Goal: Entertainment & Leisure: Consume media (video, audio)

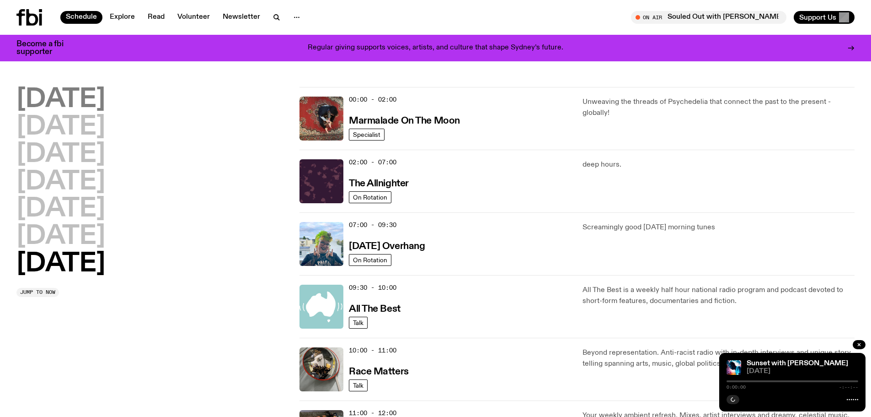
click at [76, 96] on h2 "[DATE]" at bounding box center [60, 100] width 89 height 26
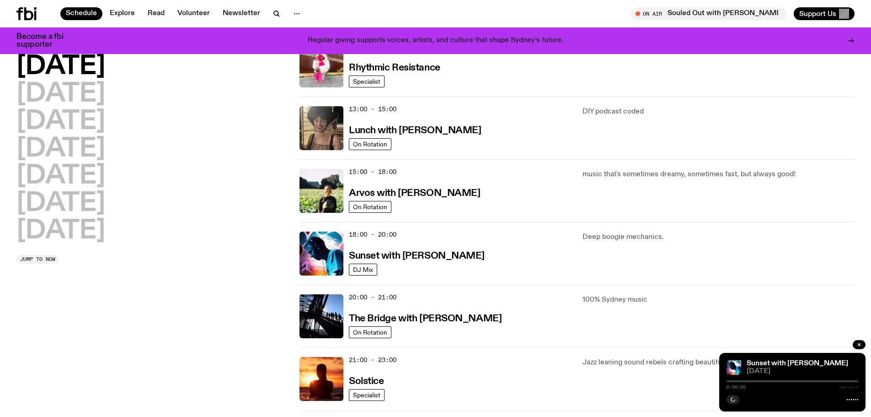
scroll to position [300, 0]
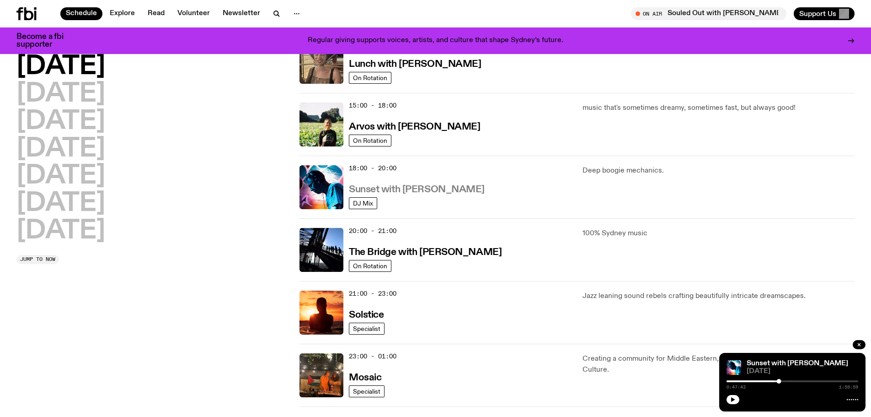
click at [376, 187] on h3 "Sunset with [PERSON_NAME]" at bounding box center [417, 190] width 136 height 10
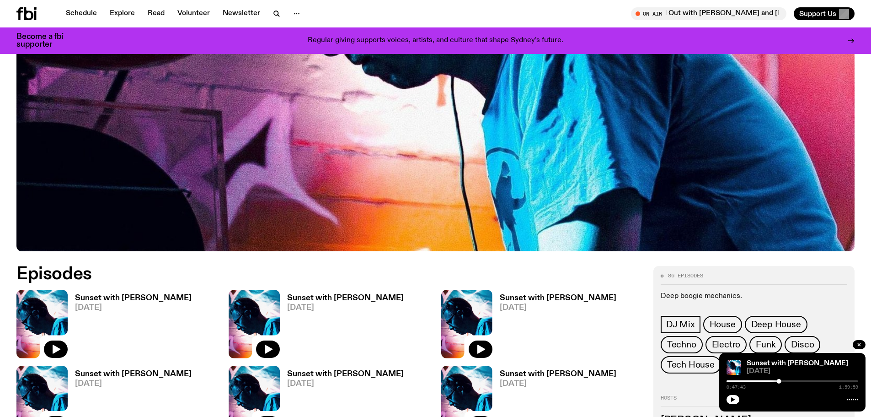
scroll to position [361, 0]
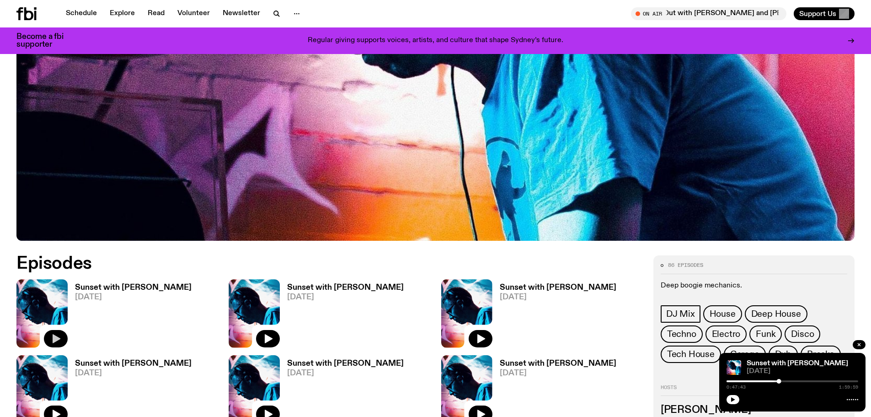
click at [53, 339] on icon "button" at bounding box center [57, 338] width 8 height 9
click at [730, 380] on div at bounding box center [793, 381] width 132 height 2
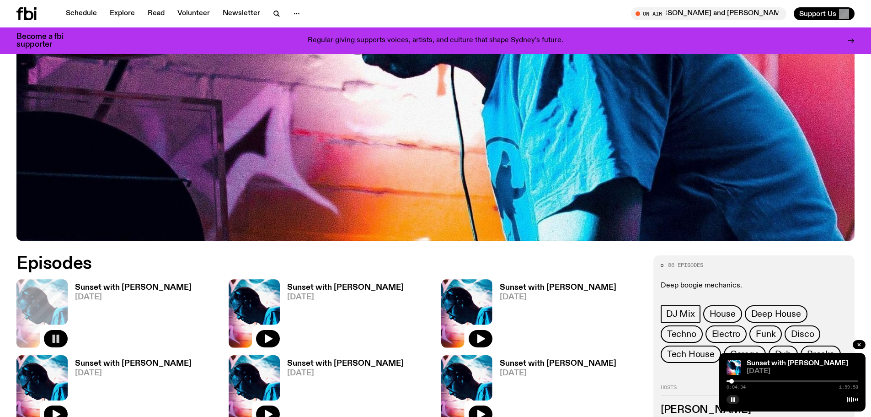
click at [732, 381] on div at bounding box center [731, 381] width 5 height 5
click at [736, 382] on div "0:06:26 1:59:58" at bounding box center [793, 383] width 132 height 11
click at [736, 380] on div at bounding box center [793, 381] width 132 height 2
click at [739, 380] on div at bounding box center [793, 381] width 132 height 2
click at [742, 380] on div at bounding box center [739, 381] width 5 height 5
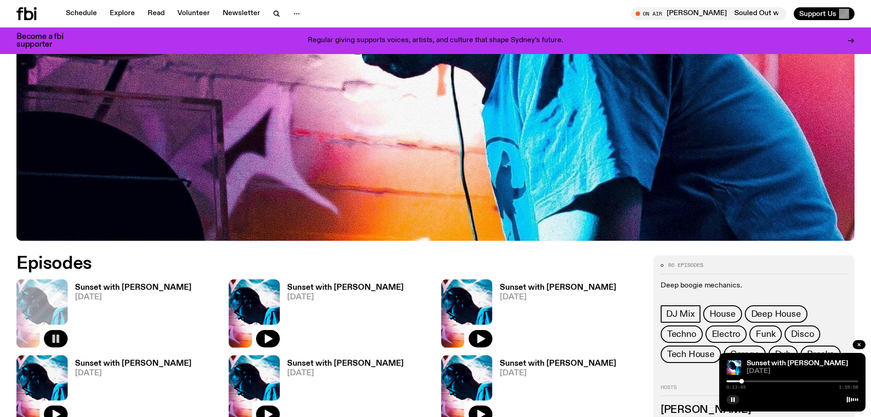
click at [744, 380] on div at bounding box center [793, 381] width 132 height 2
click at [748, 380] on div at bounding box center [793, 381] width 132 height 2
click at [752, 380] on div at bounding box center [793, 381] width 132 height 2
click at [756, 380] on div at bounding box center [793, 381] width 132 height 2
click at [754, 380] on div at bounding box center [756, 381] width 5 height 5
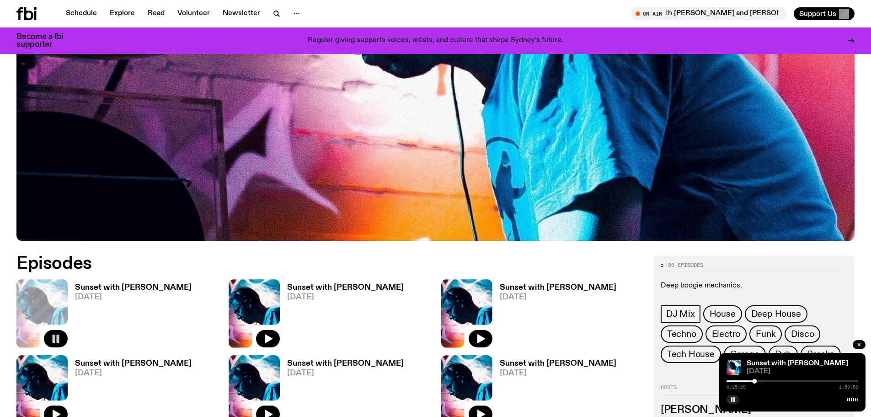
click at [757, 380] on div at bounding box center [793, 381] width 132 height 2
click at [760, 380] on div at bounding box center [793, 381] width 132 height 2
click at [769, 380] on div "0:30:49 1:59:58" at bounding box center [793, 383] width 132 height 11
click at [270, 332] on button "button" at bounding box center [268, 338] width 24 height 17
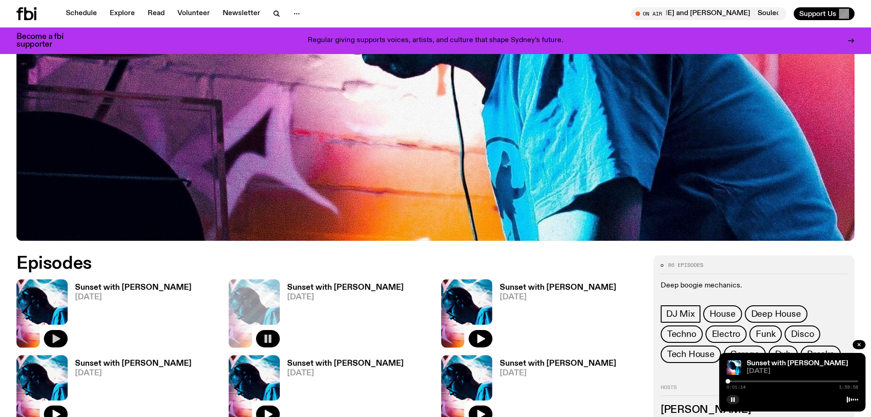
click at [728, 380] on div at bounding box center [728, 381] width 5 height 5
click at [731, 381] on div at bounding box center [666, 381] width 132 height 2
click at [735, 381] on div at bounding box center [793, 381] width 132 height 2
click at [739, 381] on div at bounding box center [793, 381] width 132 height 2
click at [742, 380] on div at bounding box center [793, 381] width 132 height 2
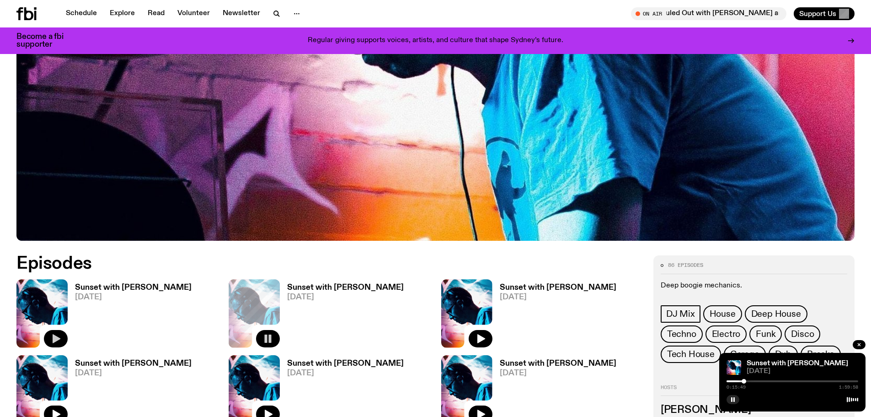
click at [744, 380] on div at bounding box center [744, 381] width 5 height 5
click at [746, 380] on div at bounding box center [744, 381] width 5 height 5
click at [749, 380] on div at bounding box center [793, 381] width 132 height 2
click at [753, 380] on div at bounding box center [793, 381] width 132 height 2
click at [761, 380] on div at bounding box center [793, 381] width 132 height 2
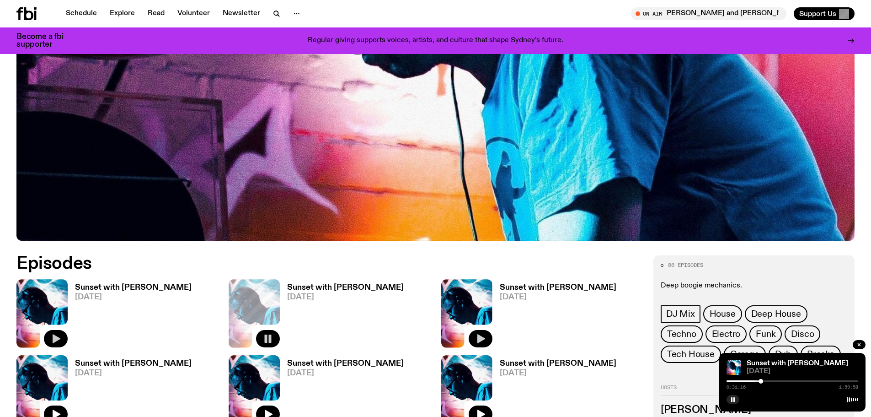
click at [483, 342] on icon "button" at bounding box center [480, 338] width 11 height 11
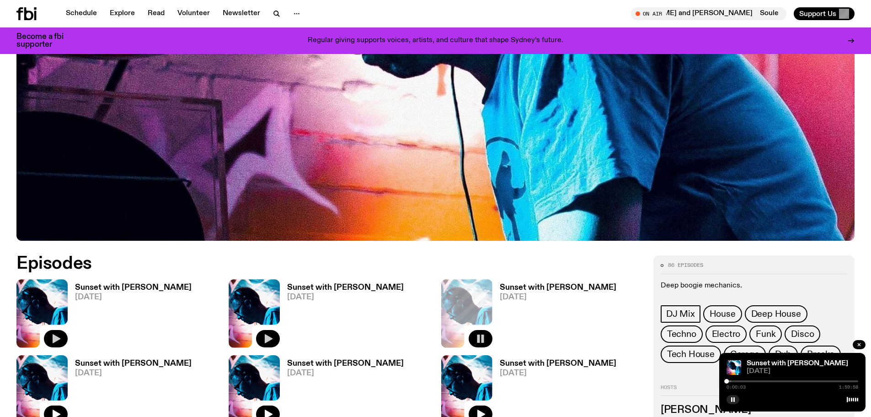
click at [732, 382] on div "0:00:03 1:59:58" at bounding box center [793, 383] width 132 height 11
click at [732, 380] on div at bounding box center [793, 381] width 132 height 2
click at [738, 381] on div at bounding box center [793, 381] width 132 height 2
click at [85, 10] on link "Schedule" at bounding box center [81, 13] width 42 height 13
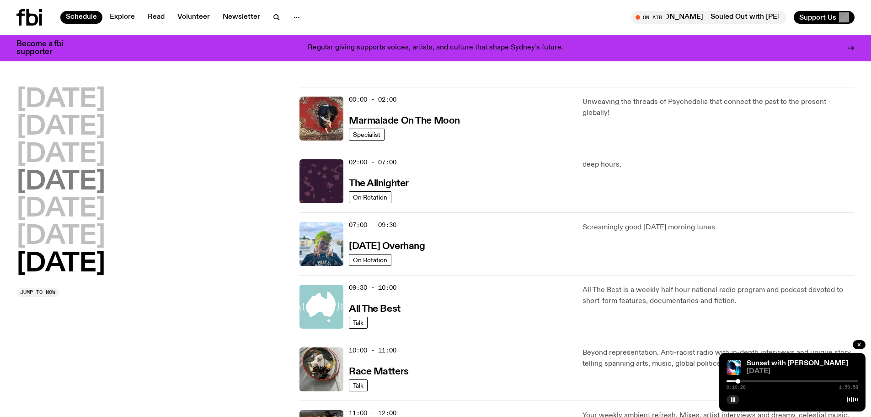
click at [72, 180] on h2 "[DATE]" at bounding box center [60, 182] width 89 height 26
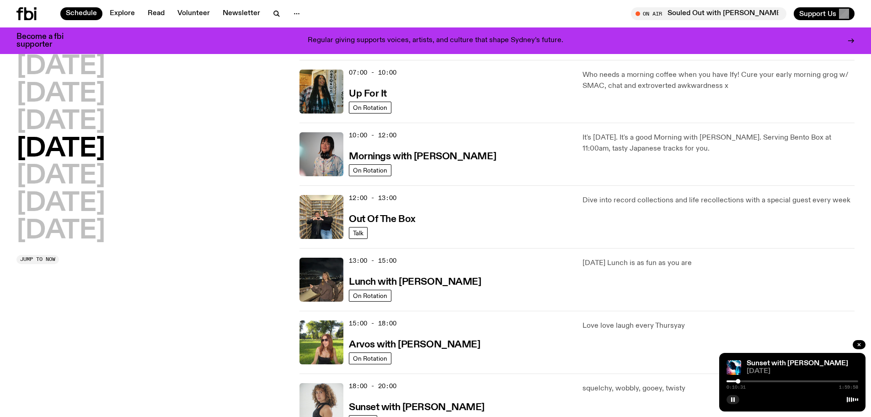
scroll to position [163, 0]
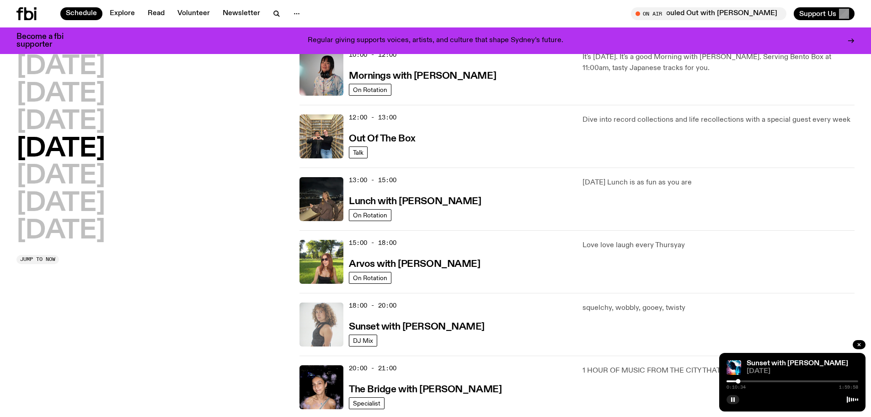
click at [324, 322] on img at bounding box center [321, 324] width 44 height 44
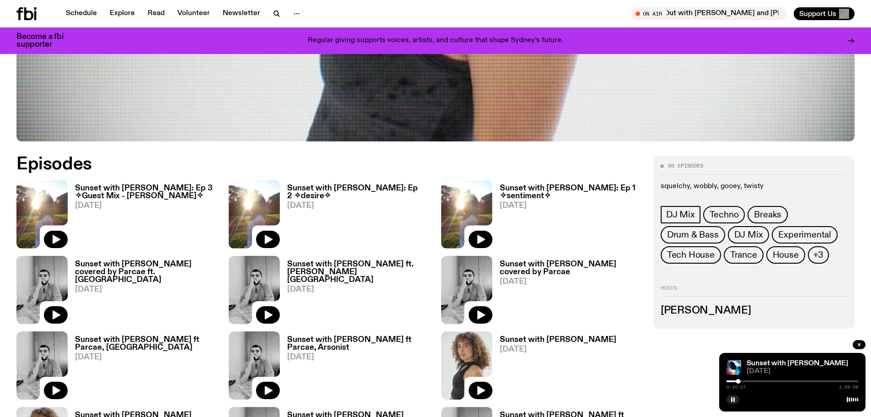
scroll to position [542, 0]
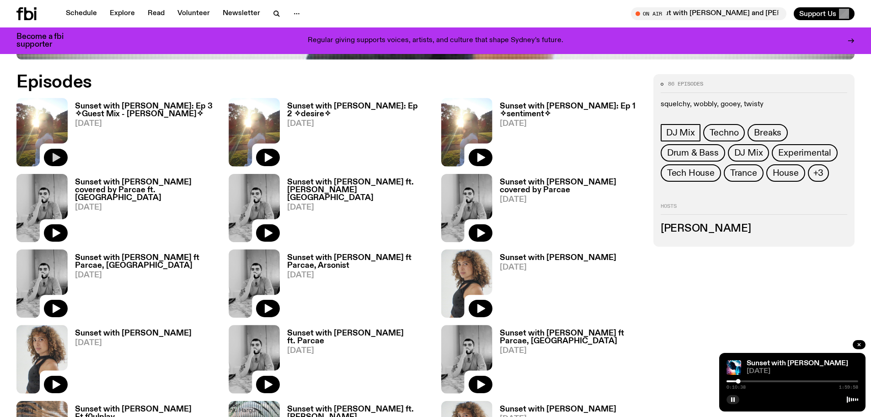
click at [49, 159] on button "button" at bounding box center [56, 157] width 24 height 17
click at [728, 380] on div at bounding box center [726, 381] width 5 height 5
click at [731, 380] on div at bounding box center [666, 381] width 132 height 2
click at [730, 380] on div at bounding box center [730, 381] width 5 height 5
click at [733, 381] on div at bounding box center [732, 381] width 5 height 5
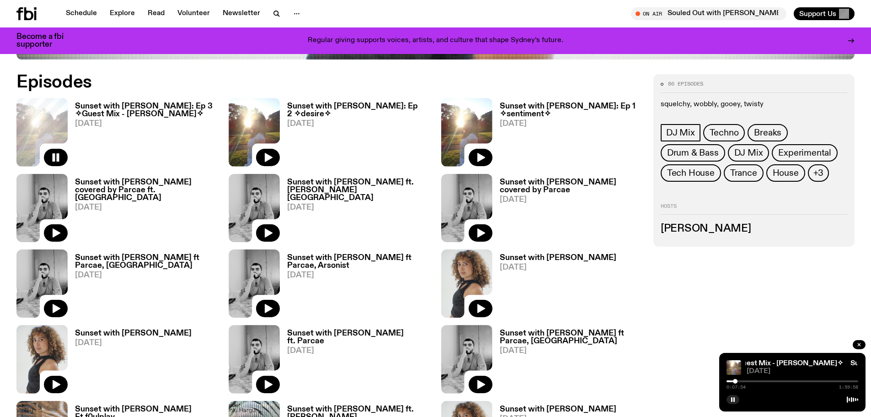
click at [735, 381] on div at bounding box center [735, 381] width 5 height 5
click at [738, 381] on div at bounding box center [793, 381] width 132 height 2
click at [737, 380] on div at bounding box center [737, 381] width 5 height 5
click at [736, 380] on div at bounding box center [736, 381] width 5 height 5
click at [735, 380] on div at bounding box center [734, 381] width 5 height 5
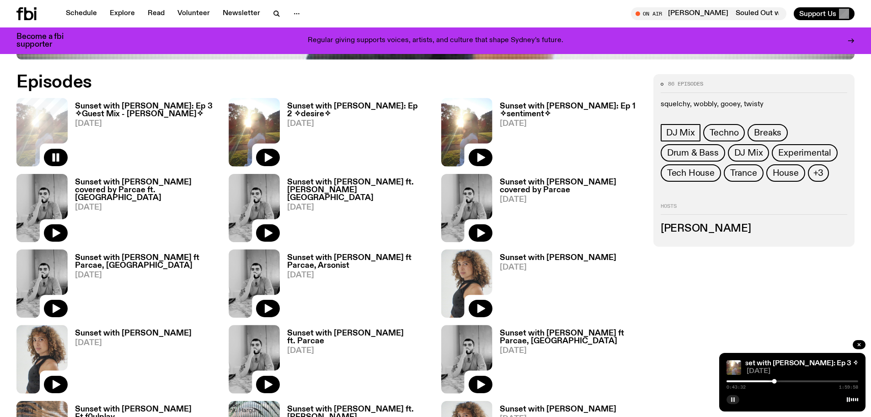
click at [731, 401] on icon "button" at bounding box center [732, 398] width 5 height 5
click at [385, 105] on h3 "Sunset with [PERSON_NAME]: Ep 2 ✧desire✧" at bounding box center [358, 110] width 143 height 16
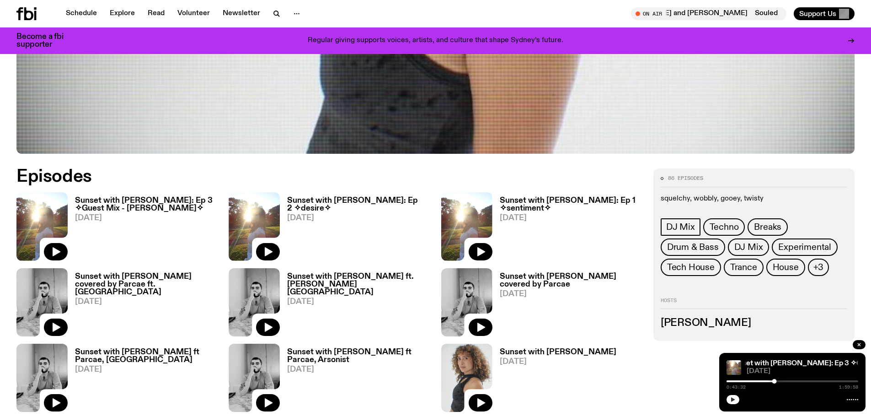
scroll to position [443, 0]
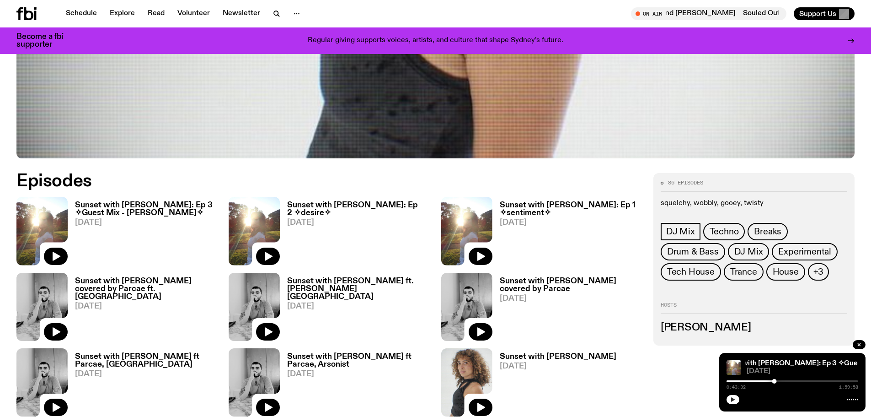
click at [121, 204] on h3 "Sunset with [PERSON_NAME]: Ep 3 ✧Guest Mix - [PERSON_NAME]✧" at bounding box center [146, 209] width 143 height 16
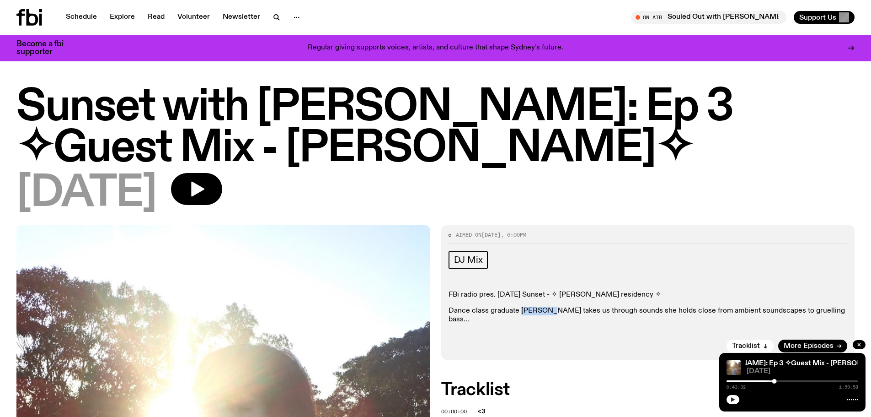
drag, startPoint x: 522, startPoint y: 270, endPoint x: 537, endPoint y: 273, distance: 15.3
click at [537, 306] on p "Dance class graduate [PERSON_NAME] takes us through sounds she holds close from…" at bounding box center [648, 314] width 399 height 17
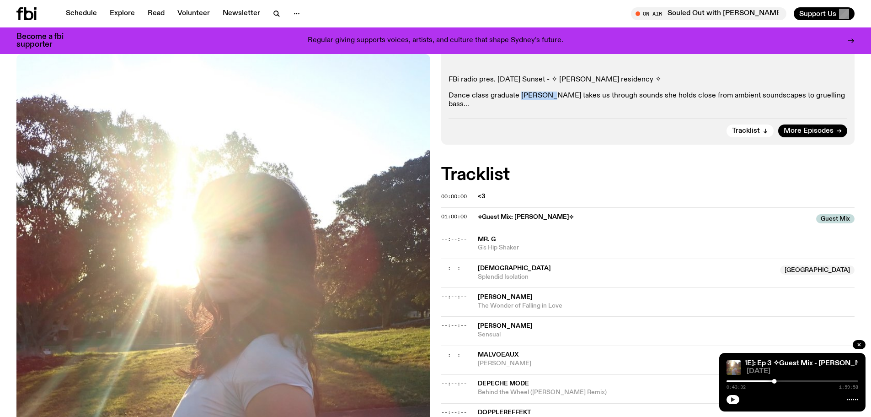
scroll to position [224, 0]
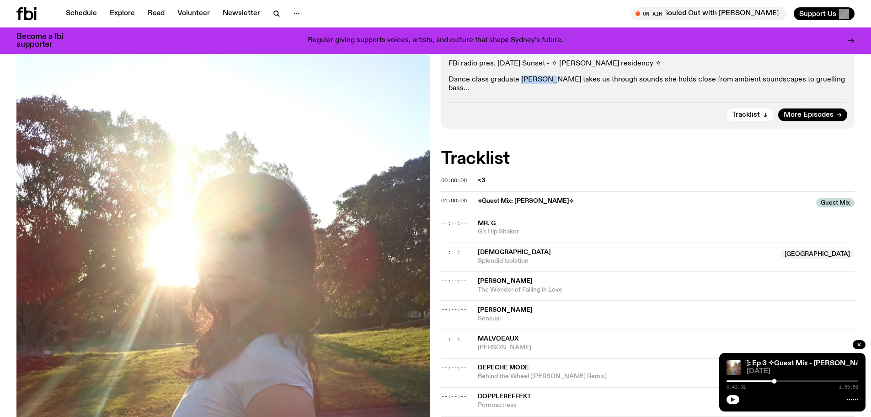
copy p "alilia t"
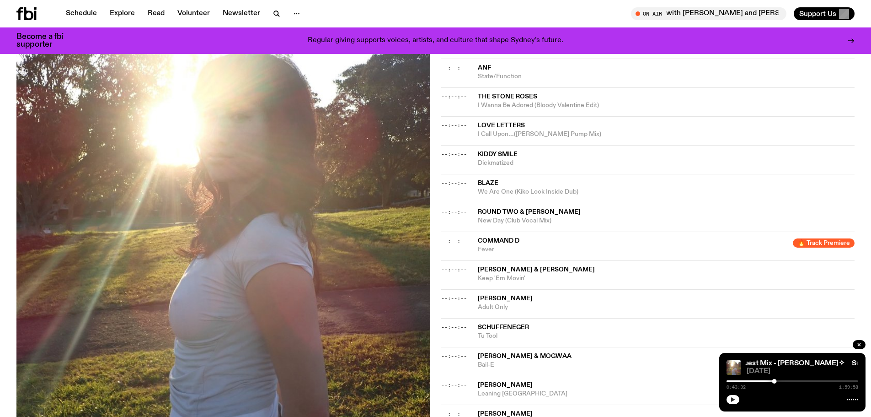
scroll to position [52, 0]
